Goal: Transaction & Acquisition: Subscribe to service/newsletter

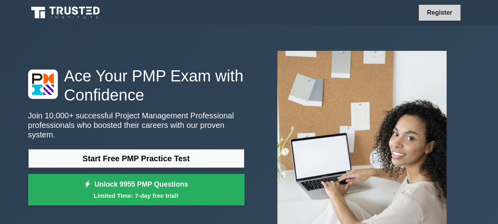
click at [448, 10] on link "Register" at bounding box center [439, 13] width 35 height 10
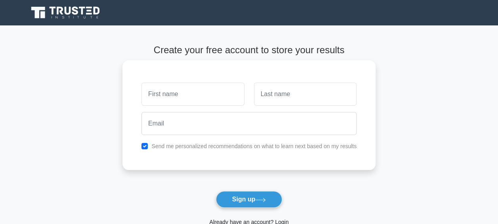
click at [191, 89] on input "text" at bounding box center [193, 93] width 103 height 23
type input "Manish"
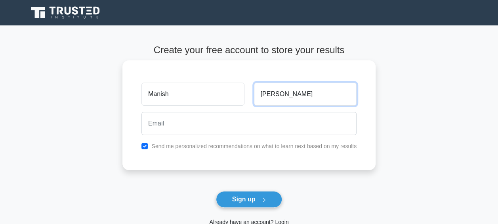
type input "Kumar"
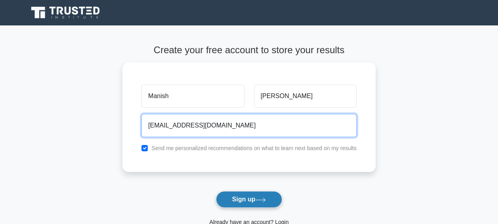
type input "manish.kmar@live.com"
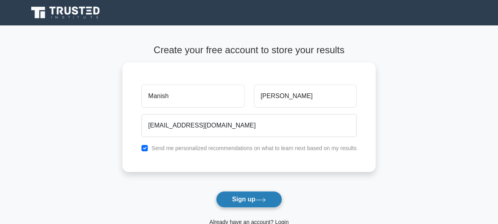
click at [257, 194] on button "Sign up" at bounding box center [249, 199] width 67 height 17
